Goal: Use online tool/utility: Utilize a website feature to perform a specific function

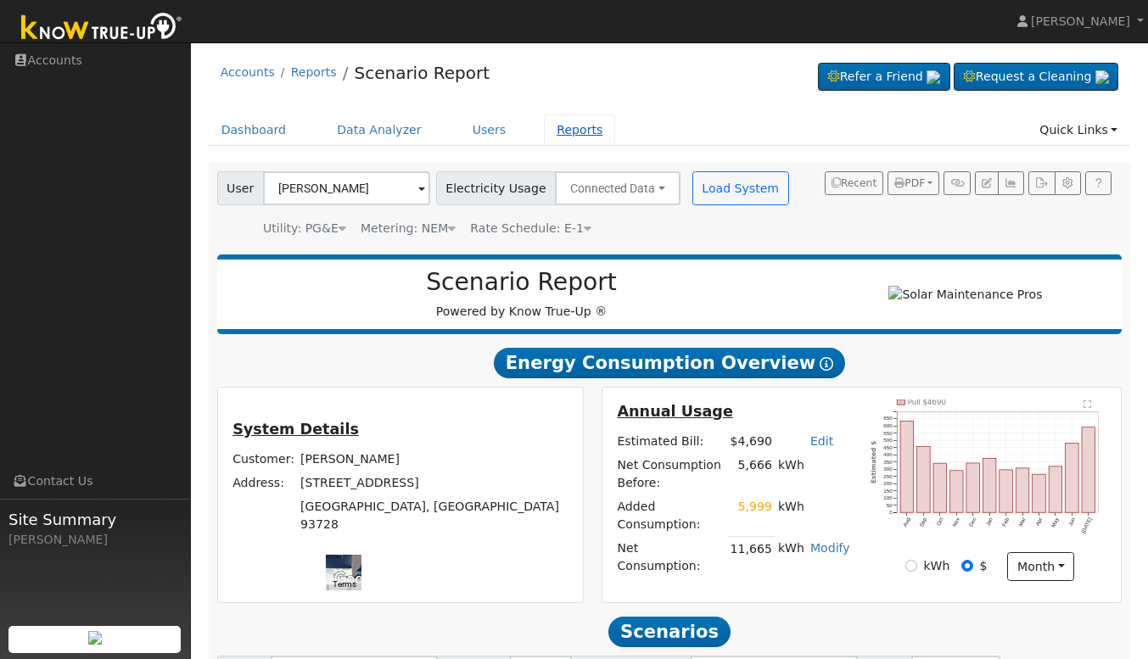
click at [545, 138] on link "Reports" at bounding box center [579, 130] width 71 height 31
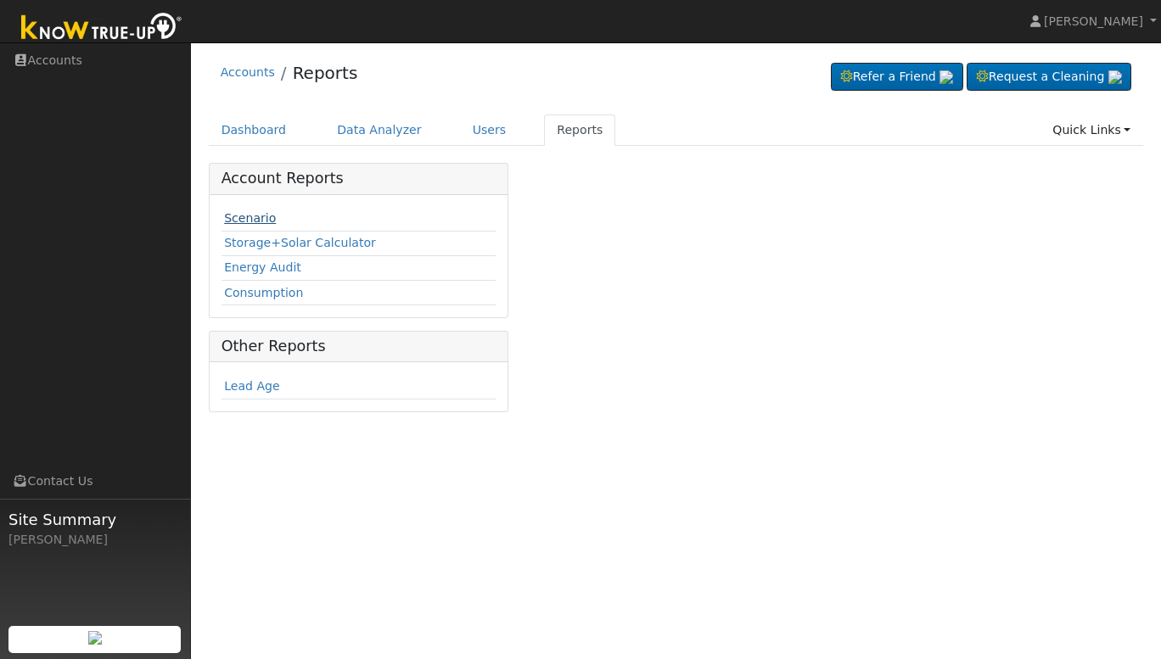
click at [260, 223] on link "Scenario" at bounding box center [250, 218] width 52 height 14
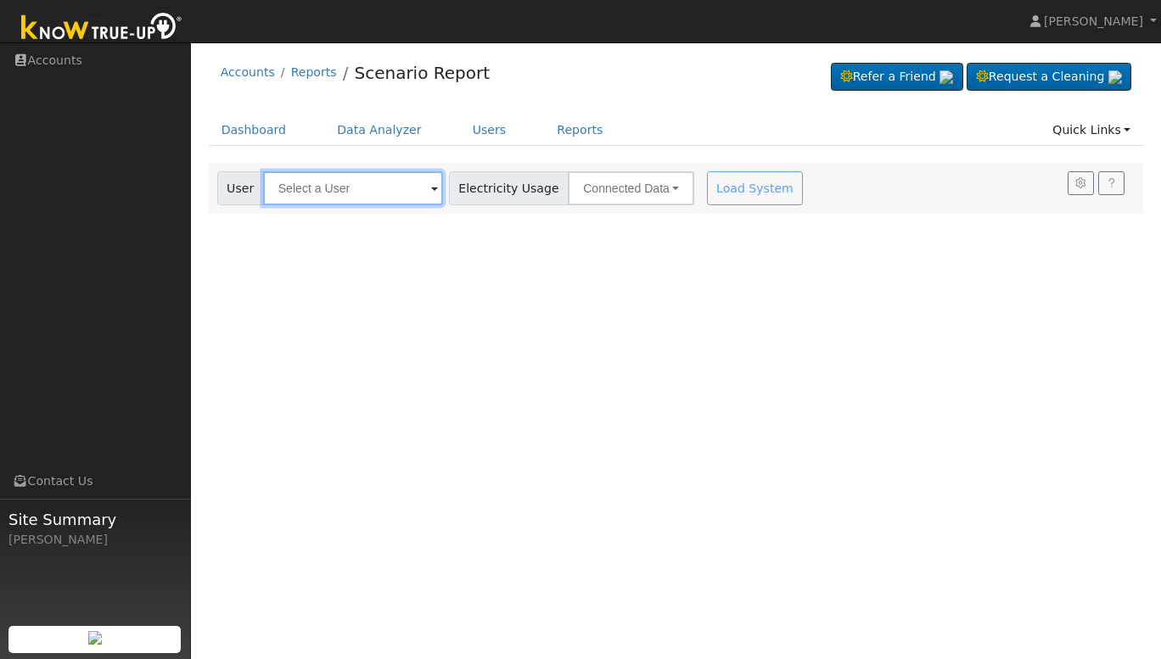
click at [374, 195] on input "text" at bounding box center [353, 188] width 180 height 34
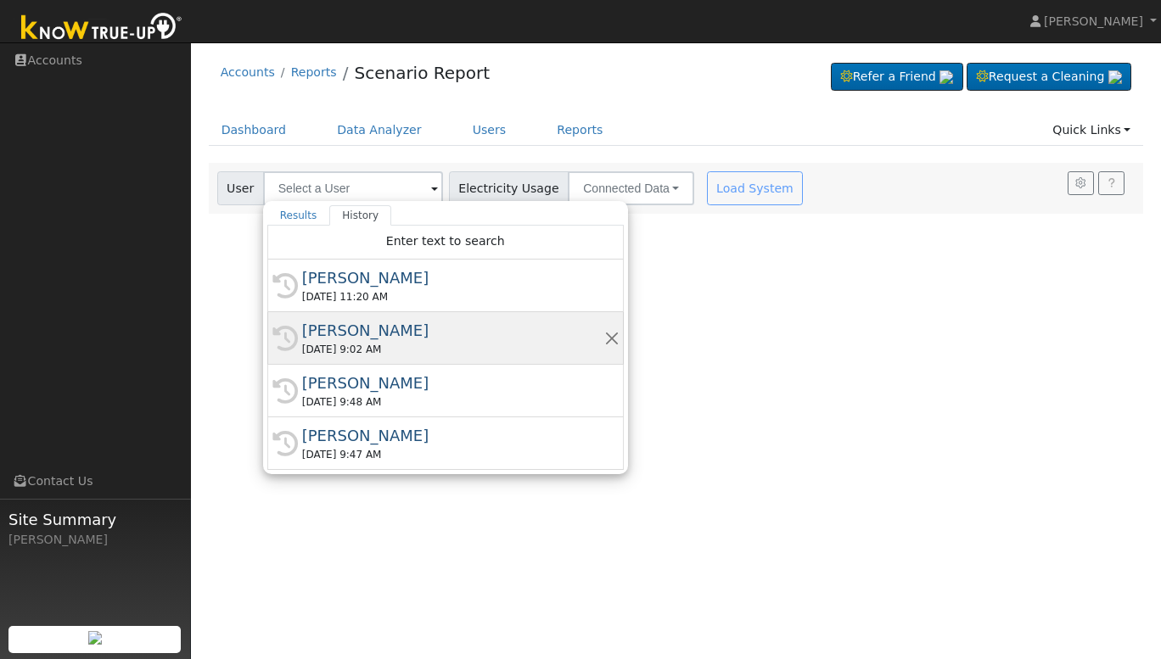
click at [364, 343] on div "08/15/2025 9:02 AM" at bounding box center [453, 349] width 302 height 15
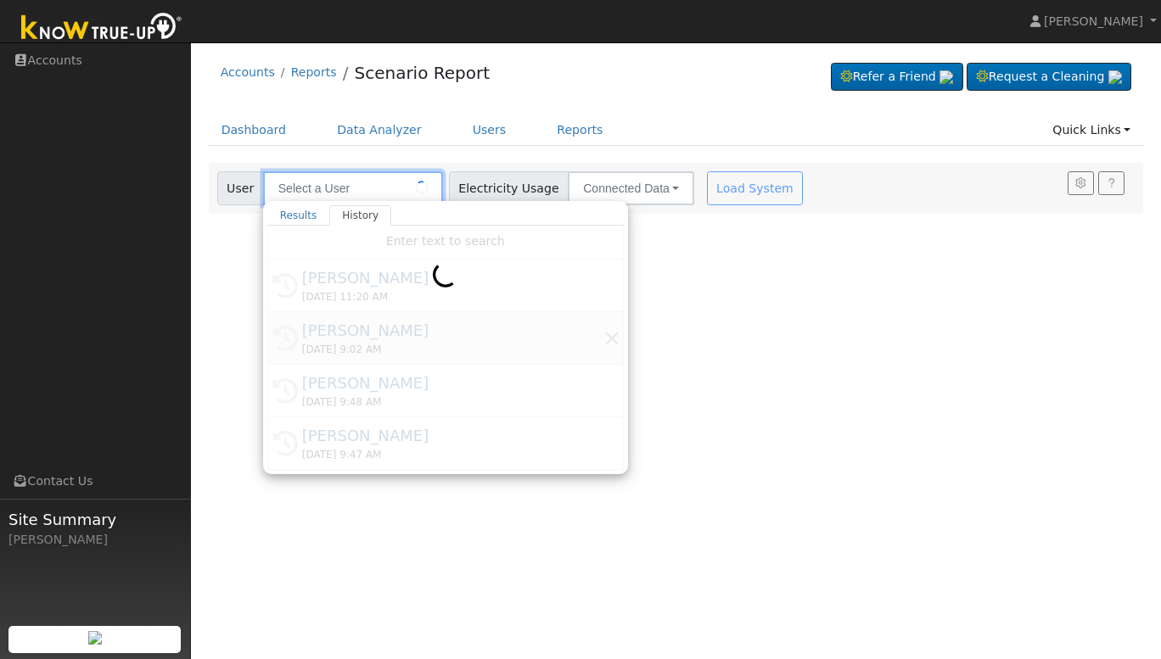
type input "Bill Avakian"
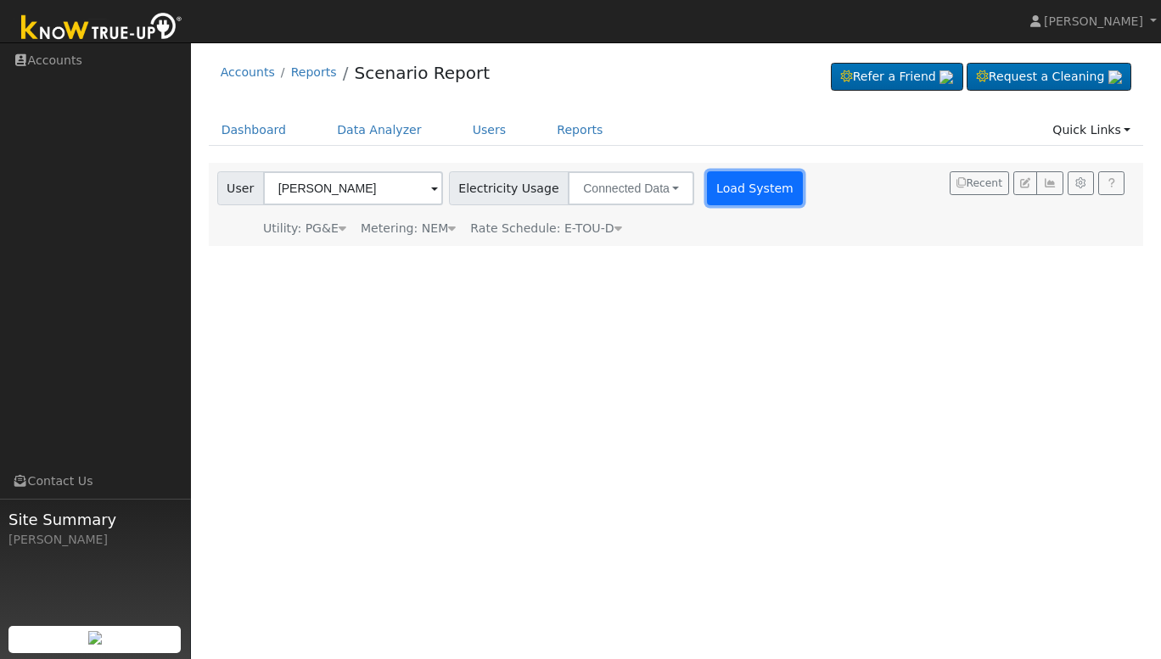
click at [747, 191] on button "Load System" at bounding box center [755, 188] width 97 height 34
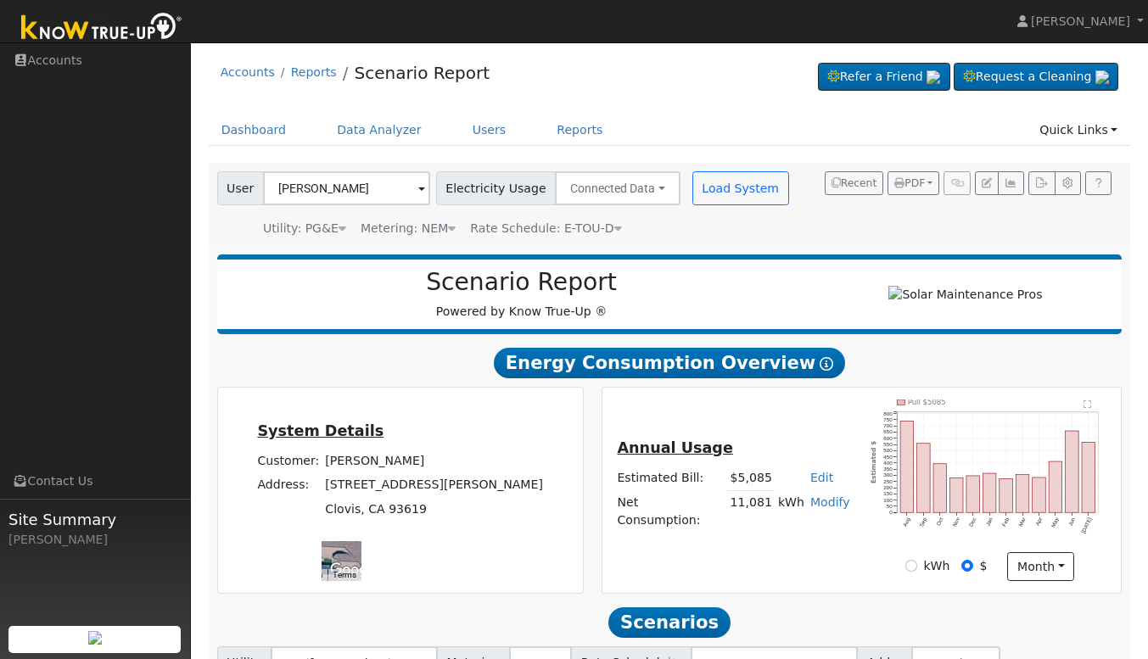
scroll to position [230, 0]
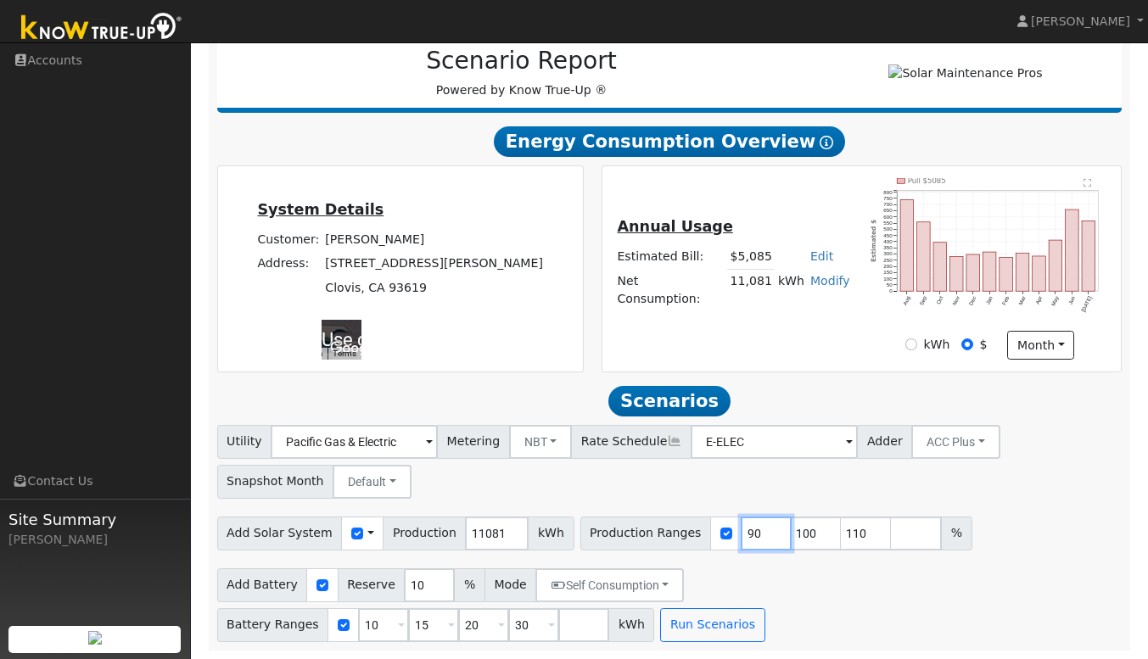
click at [741, 537] on input "90" at bounding box center [766, 534] width 51 height 34
type input "100"
type input "110"
type input "128"
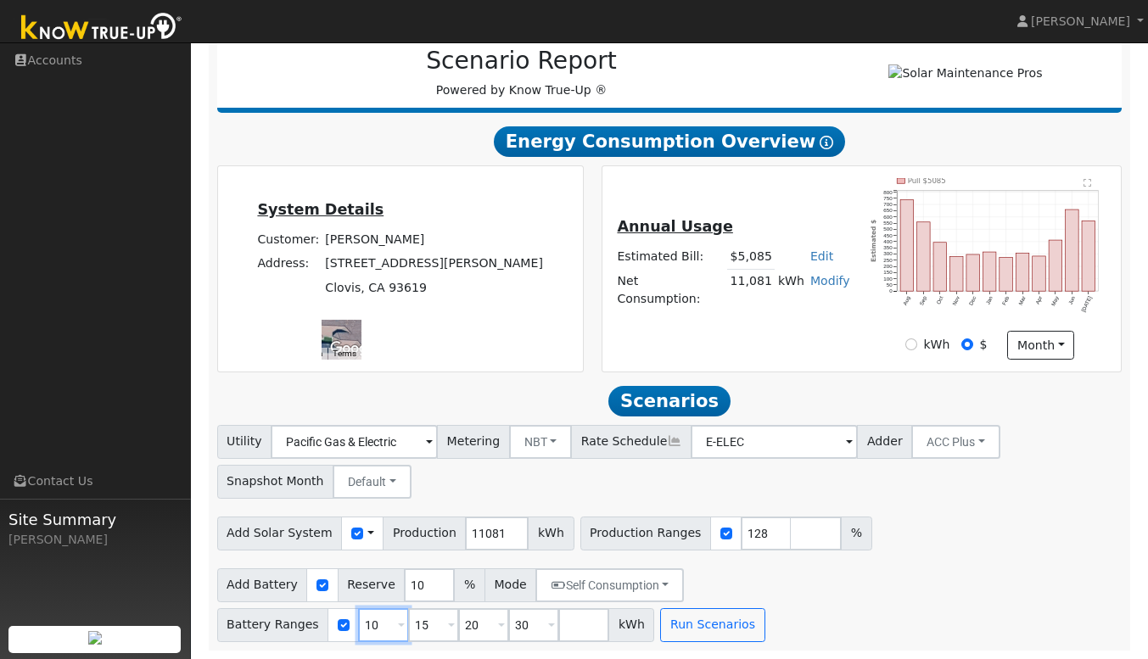
click at [409, 608] on input "10" at bounding box center [383, 625] width 51 height 34
type input "15"
type input "20"
type input "30"
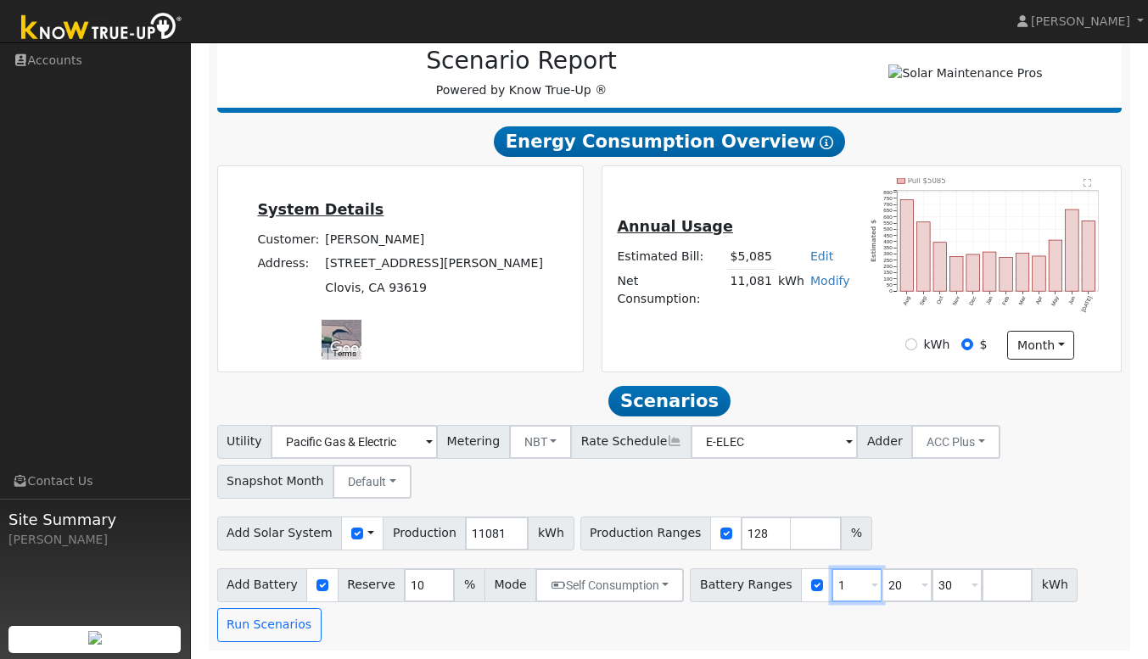
type input "20"
type input "30"
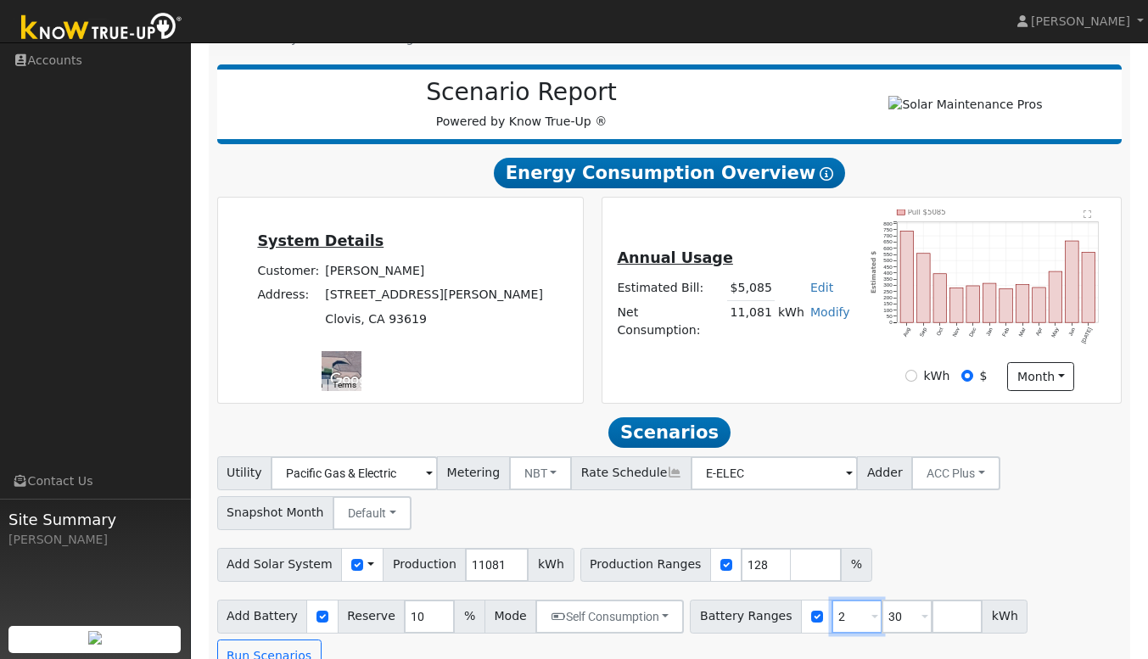
type input "30"
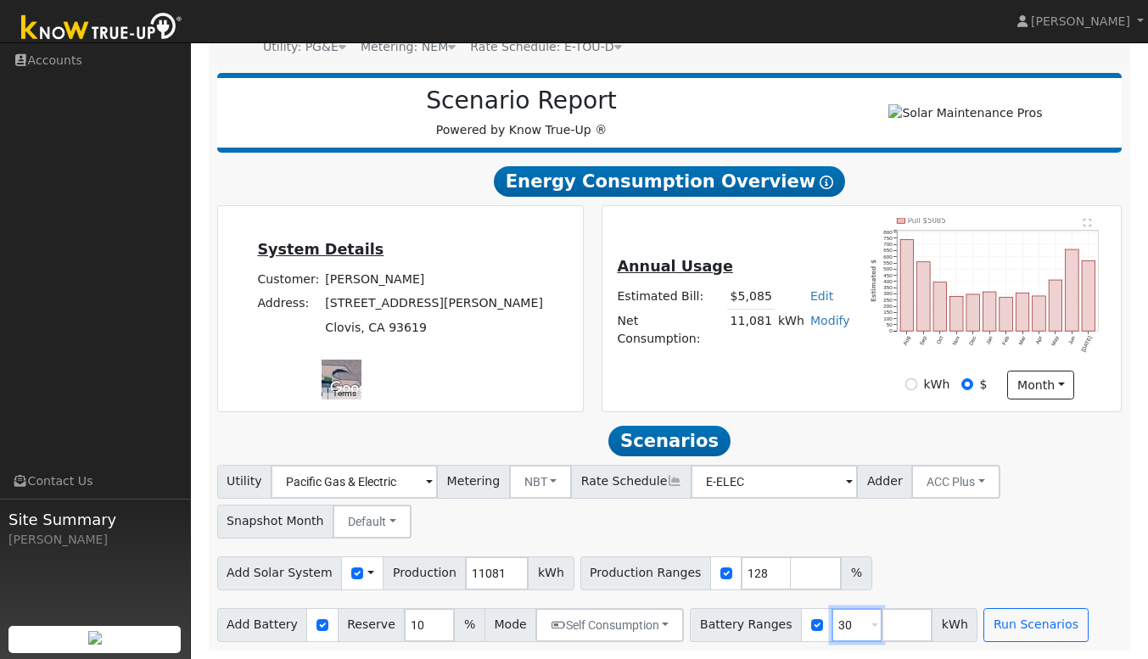
type input "3"
type input "15"
click at [1003, 641] on button "Run Scenarios" at bounding box center [1035, 625] width 104 height 34
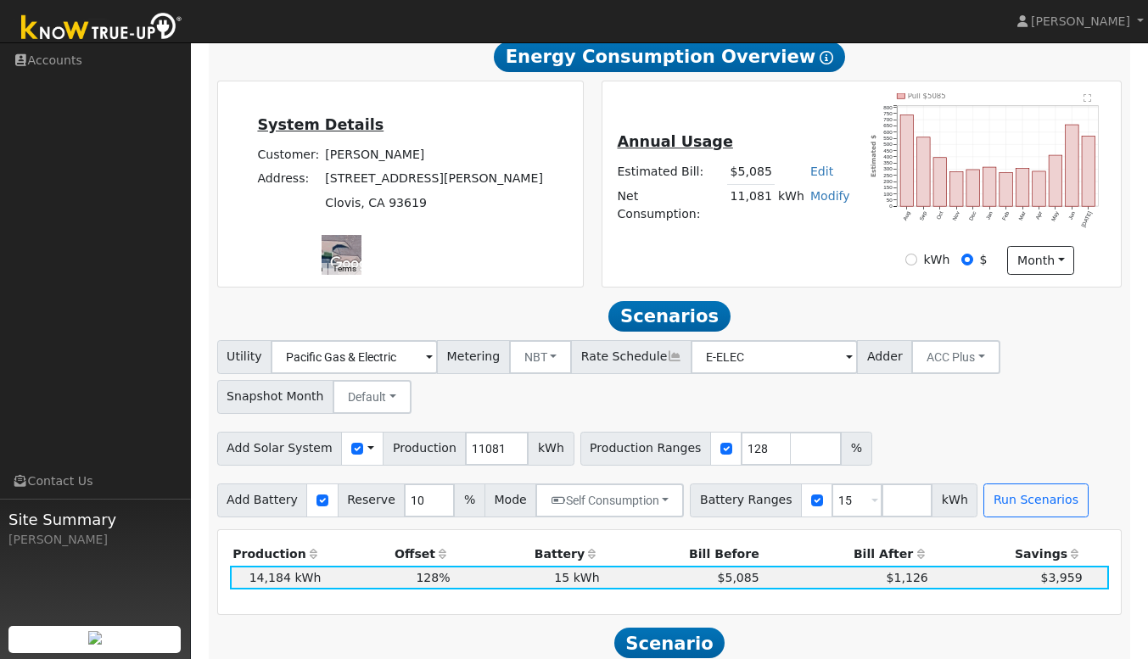
scroll to position [308, 0]
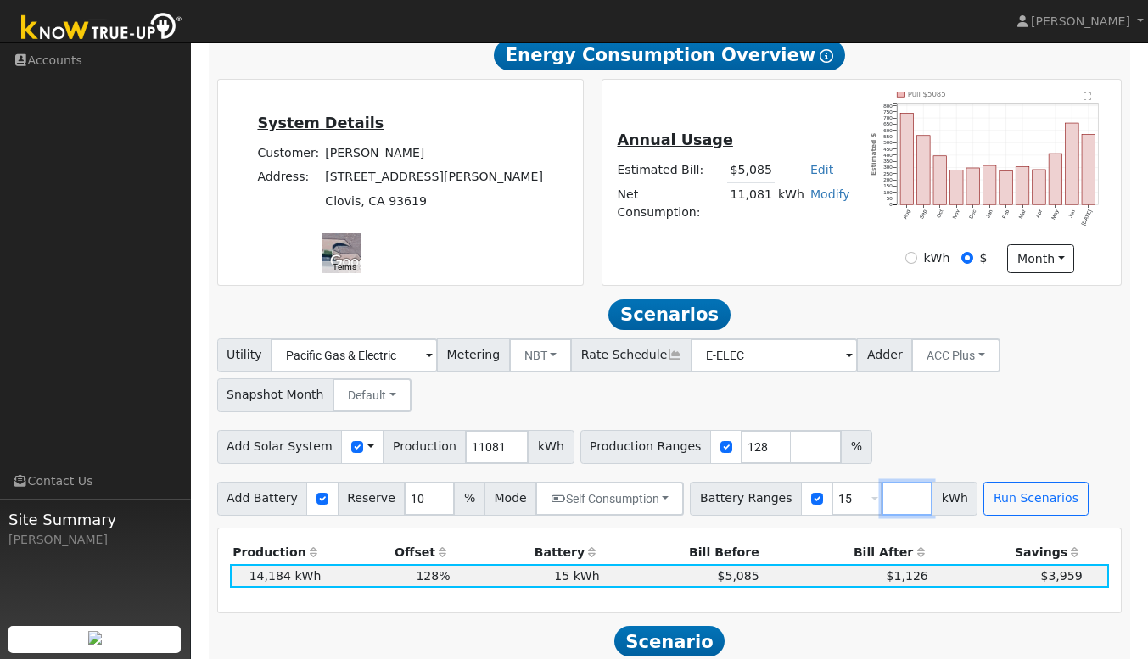
click at [881, 507] on input "number" at bounding box center [906, 499] width 51 height 34
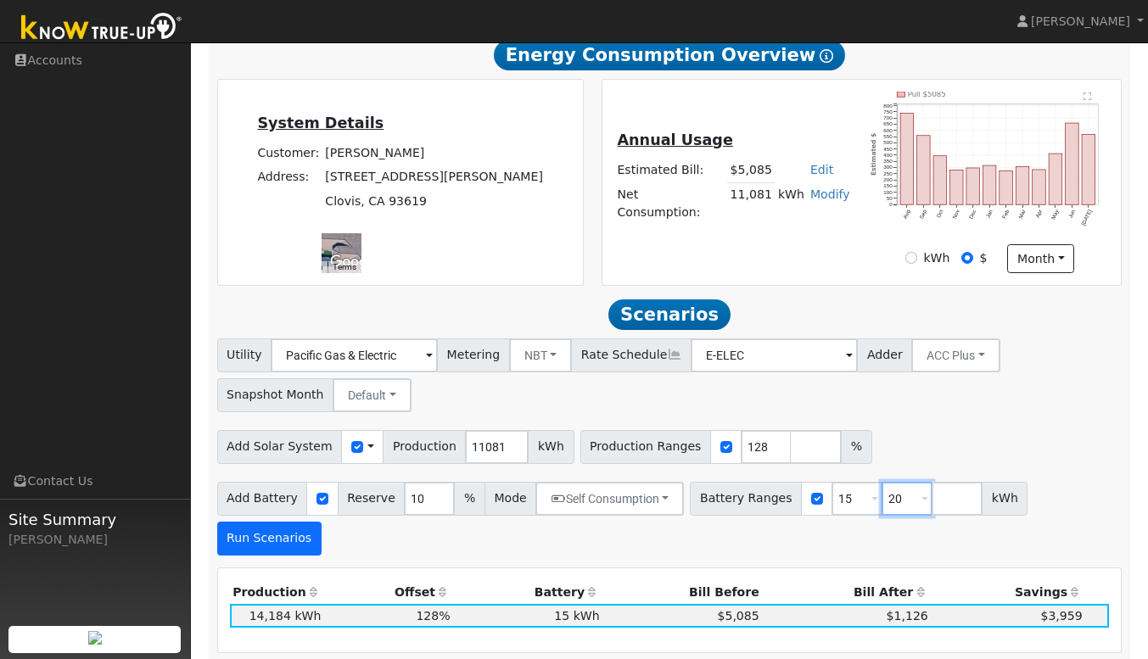
type input "20"
click at [322, 522] on button "Run Scenarios" at bounding box center [269, 539] width 104 height 34
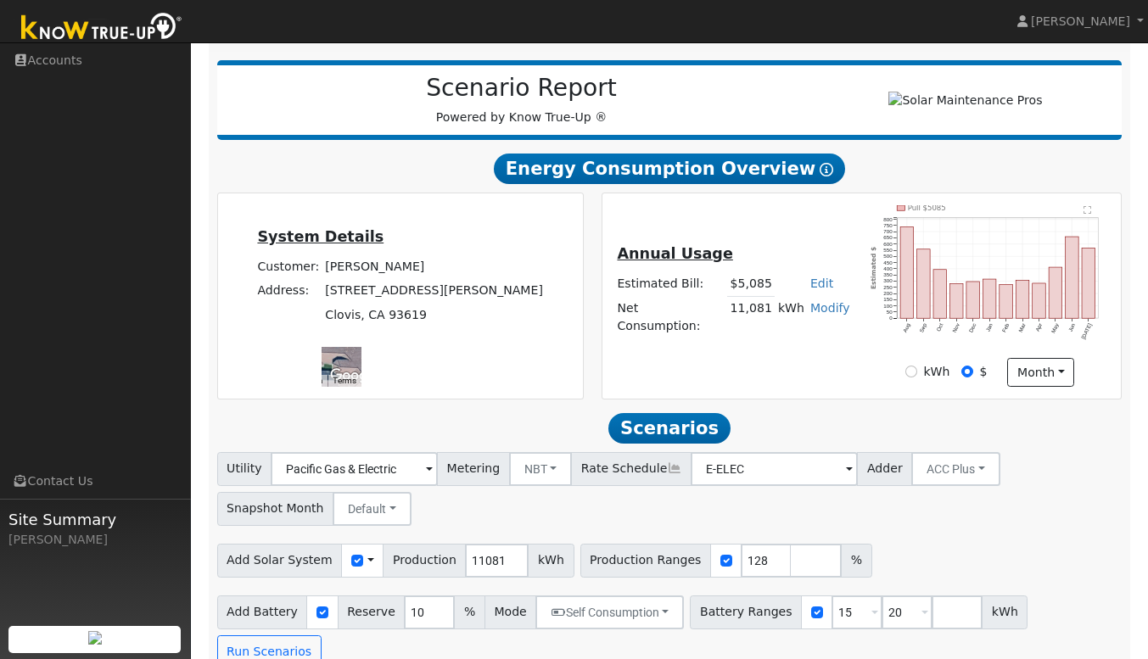
scroll to position [193, 0]
